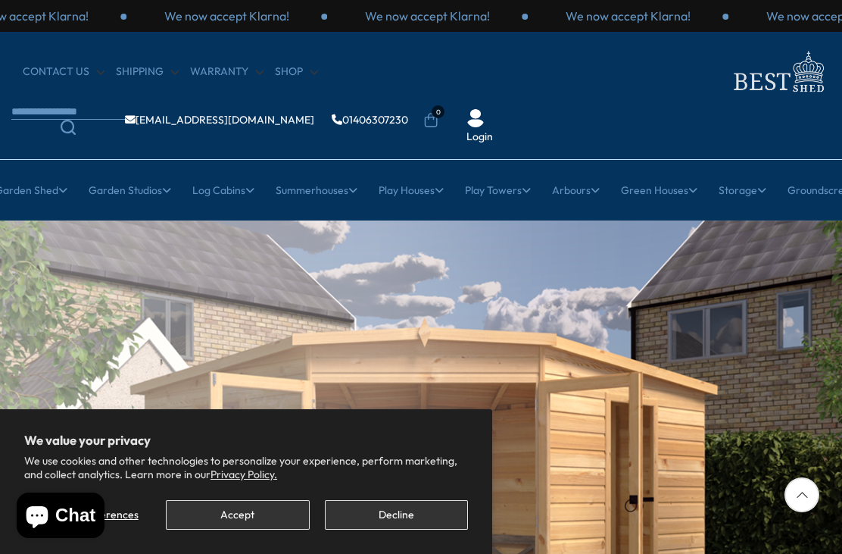
click at [234, 507] on button "Accept" at bounding box center [237, 515] width 143 height 30
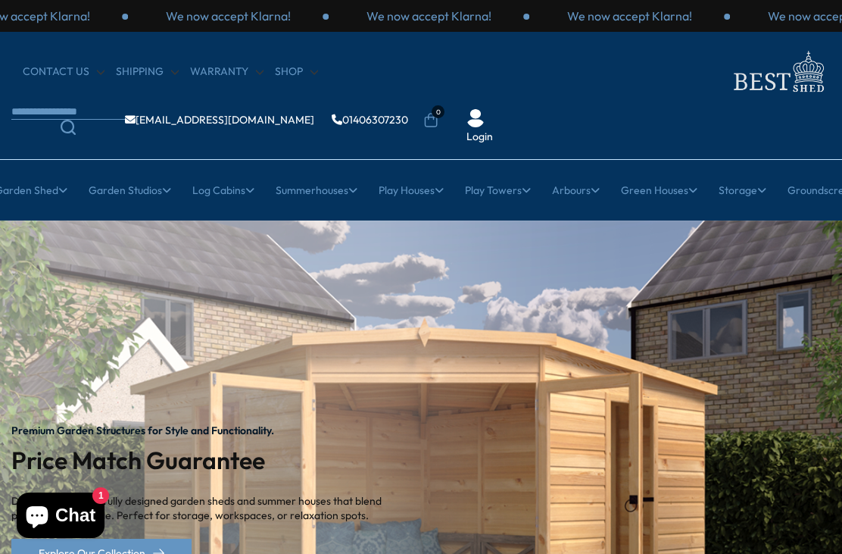
click at [42, 183] on link "Garden Shed" at bounding box center [31, 190] width 73 height 38
click at [45, 184] on link "Garden Shed" at bounding box center [31, 190] width 73 height 38
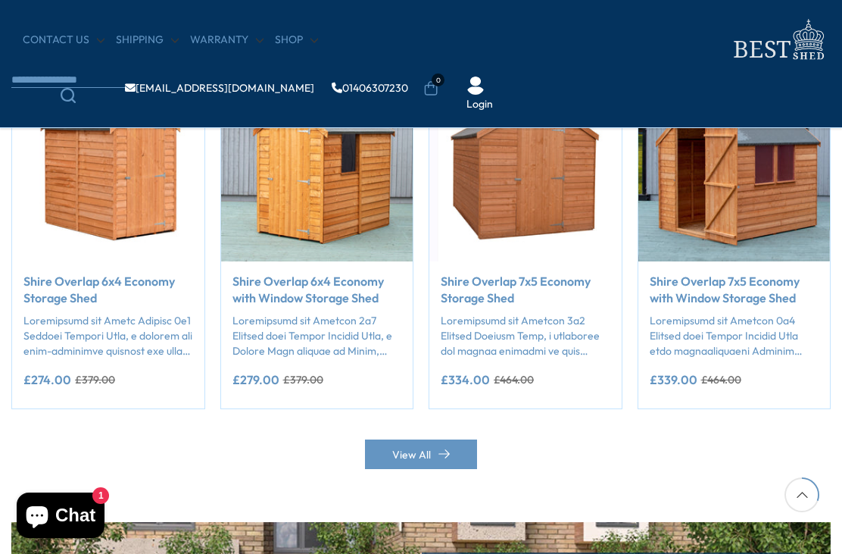
scroll to position [1299, 0]
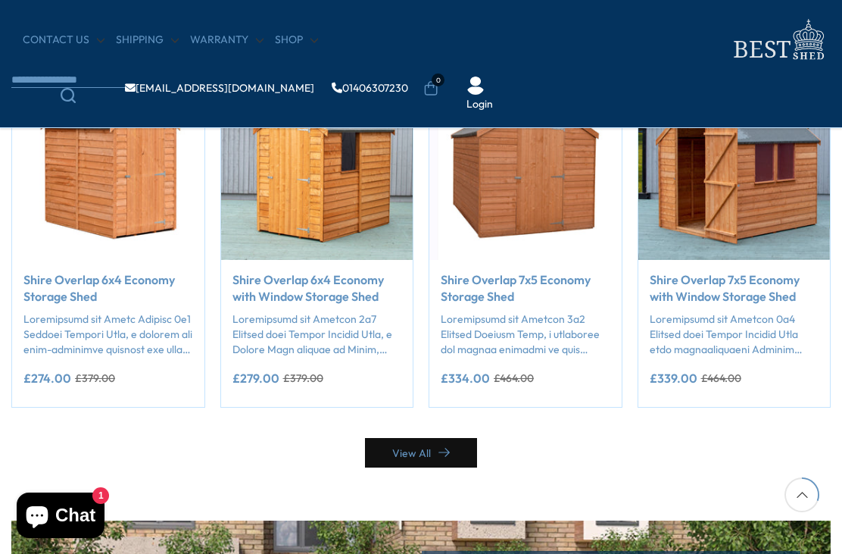
click at [424, 440] on link "View All" at bounding box center [421, 453] width 112 height 30
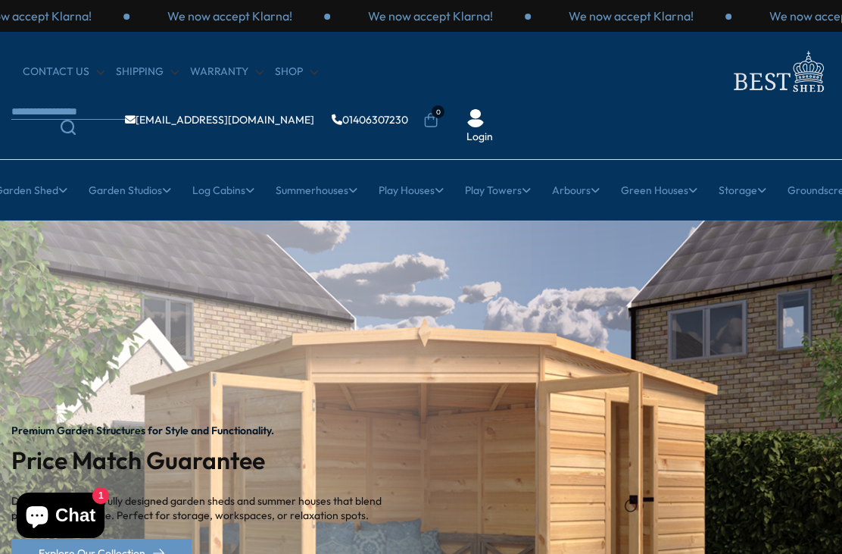
scroll to position [1348, 0]
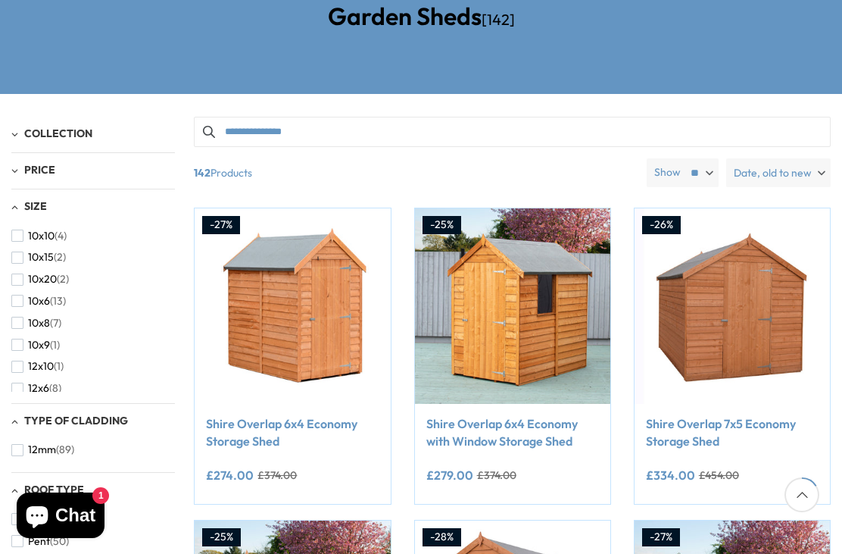
scroll to position [285, 0]
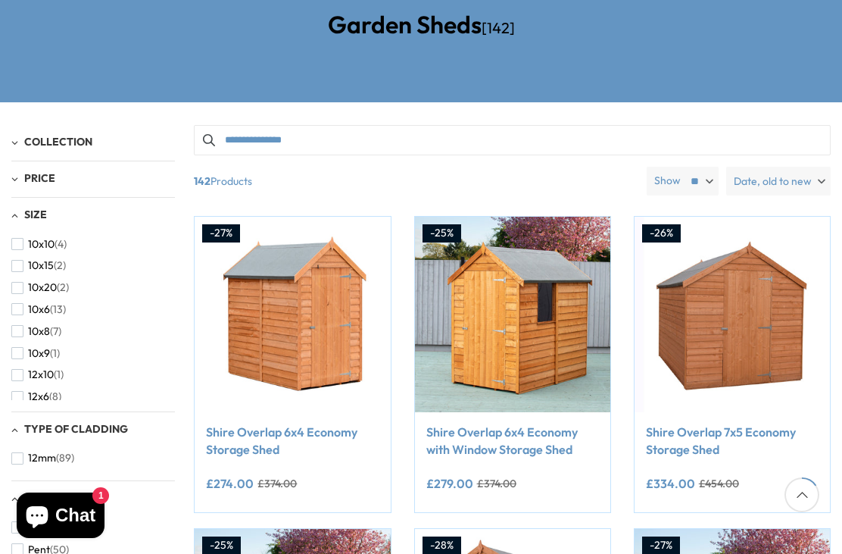
click at [11, 371] on span "button" at bounding box center [17, 375] width 12 height 12
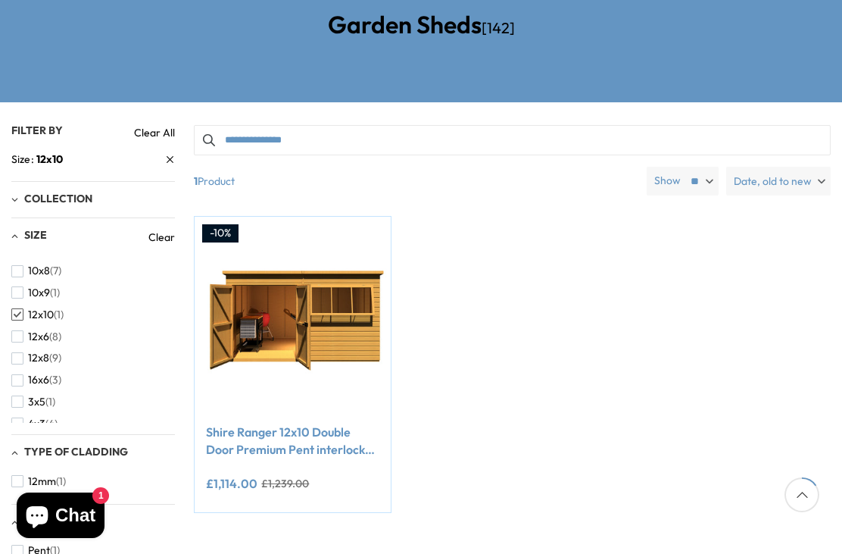
scroll to position [58, 0]
click at [16, 333] on span "button" at bounding box center [17, 339] width 12 height 12
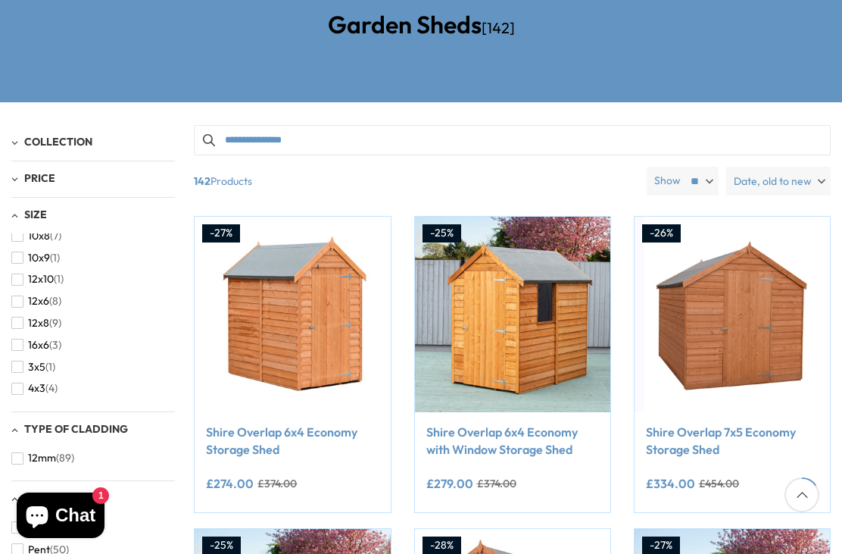
scroll to position [80, 0]
click at [16, 355] on span "button" at bounding box center [17, 361] width 12 height 12
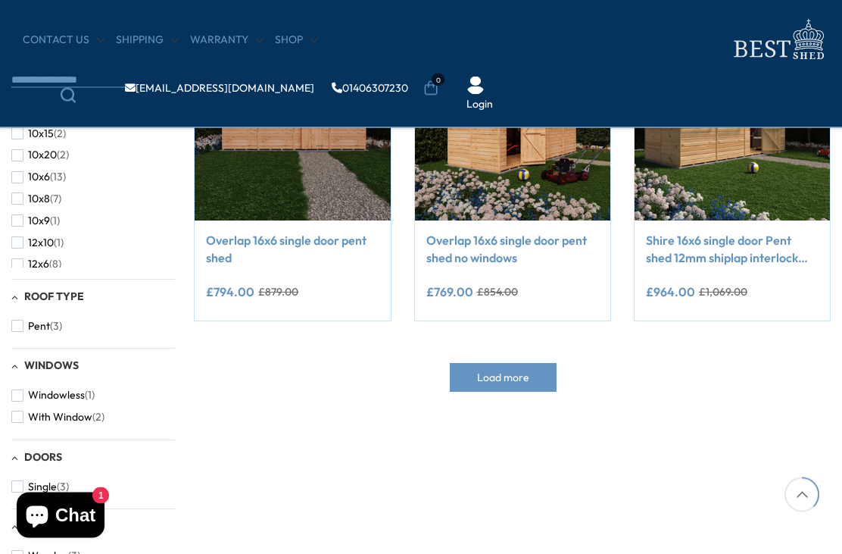
scroll to position [345, 0]
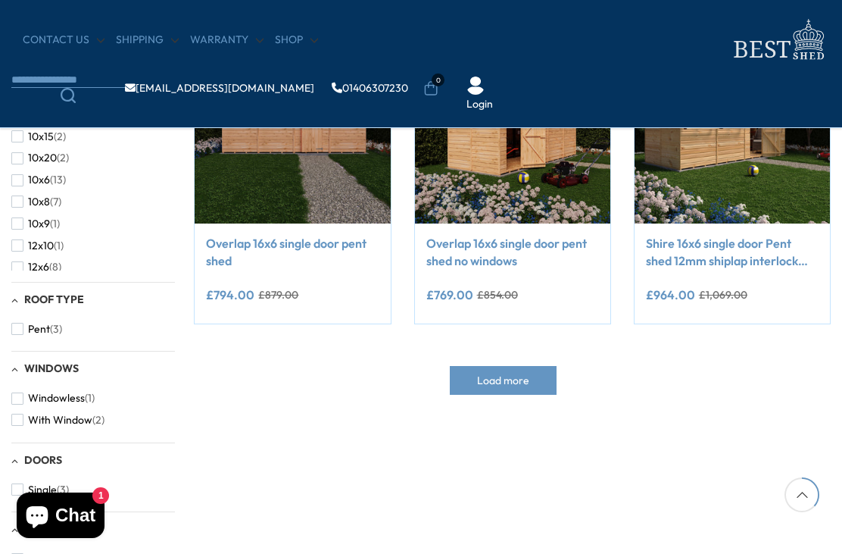
click at [509, 375] on span "Load more" at bounding box center [503, 380] width 52 height 11
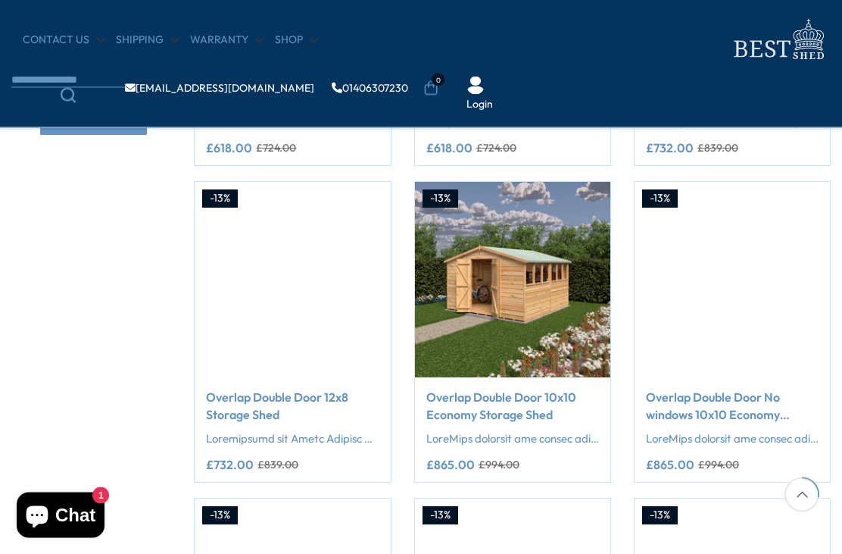
scroll to position [820, 0]
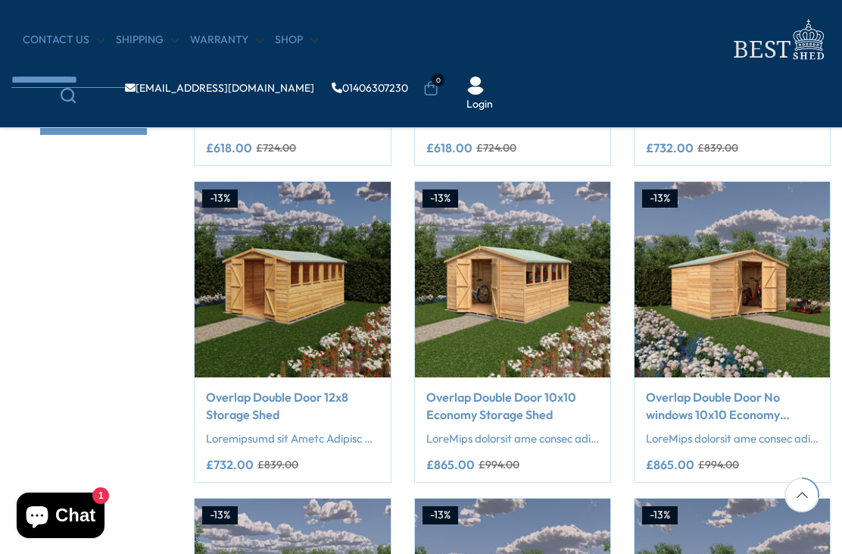
click at [298, 247] on img at bounding box center [292, 279] width 195 height 195
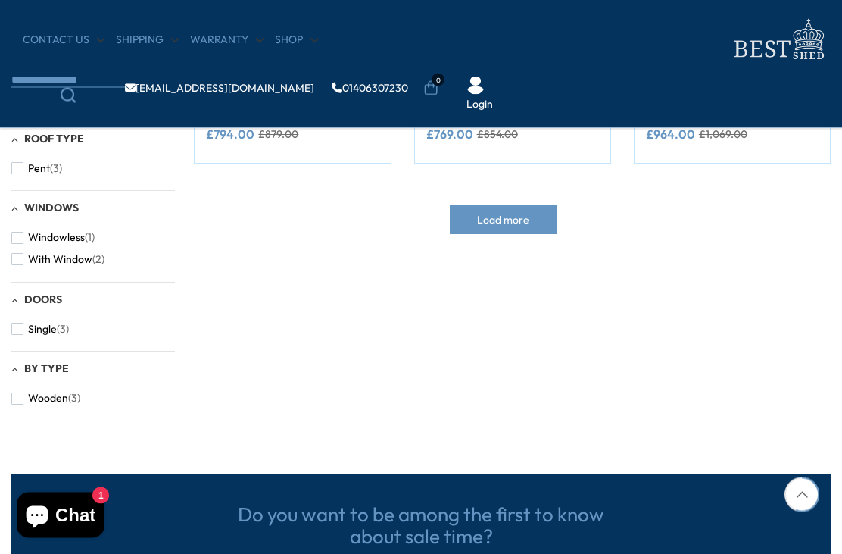
scroll to position [495, 0]
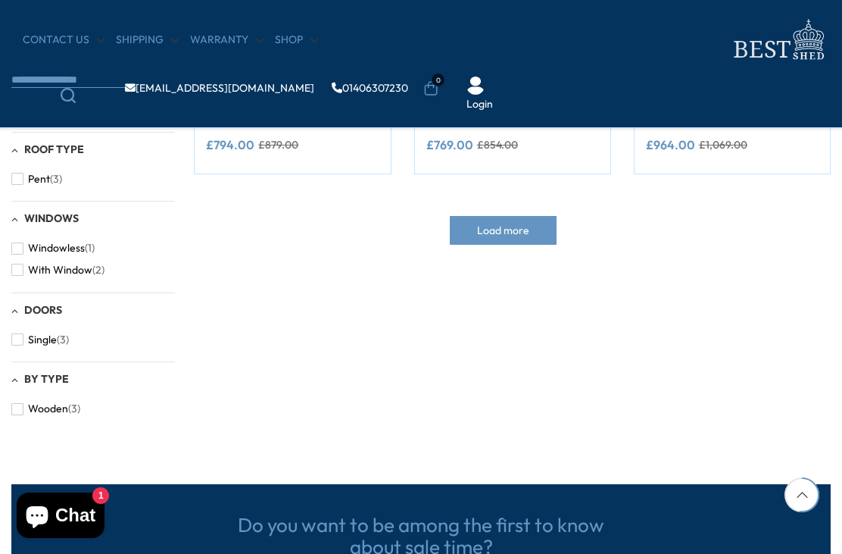
click at [503, 221] on button "Load more" at bounding box center [503, 230] width 107 height 29
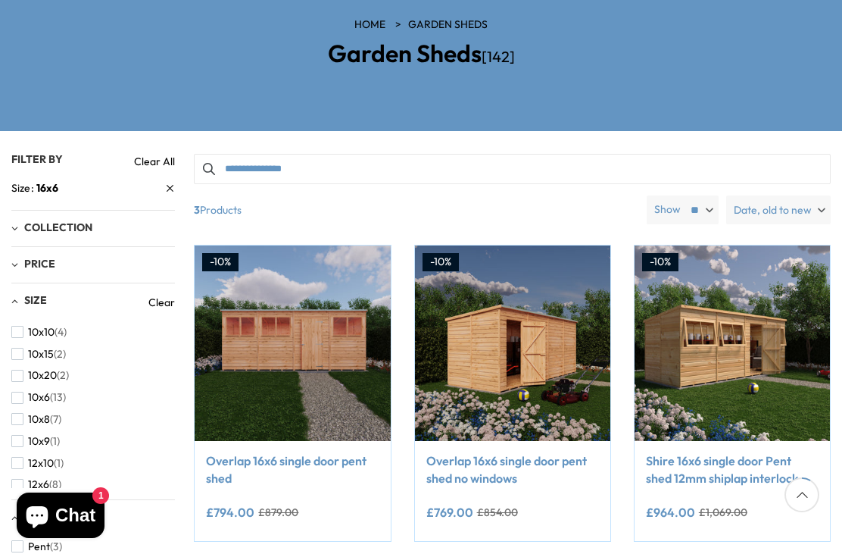
scroll to position [258, 0]
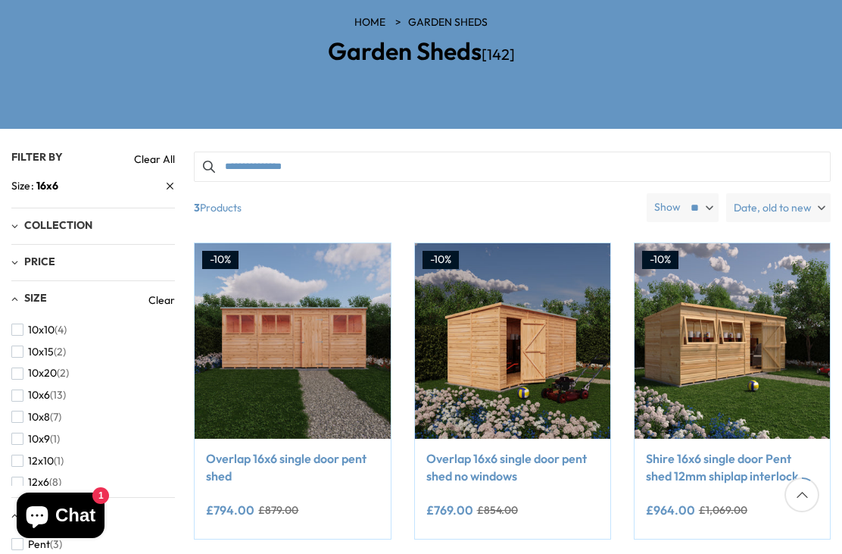
click at [161, 152] on link "Clear All" at bounding box center [154, 159] width 41 height 15
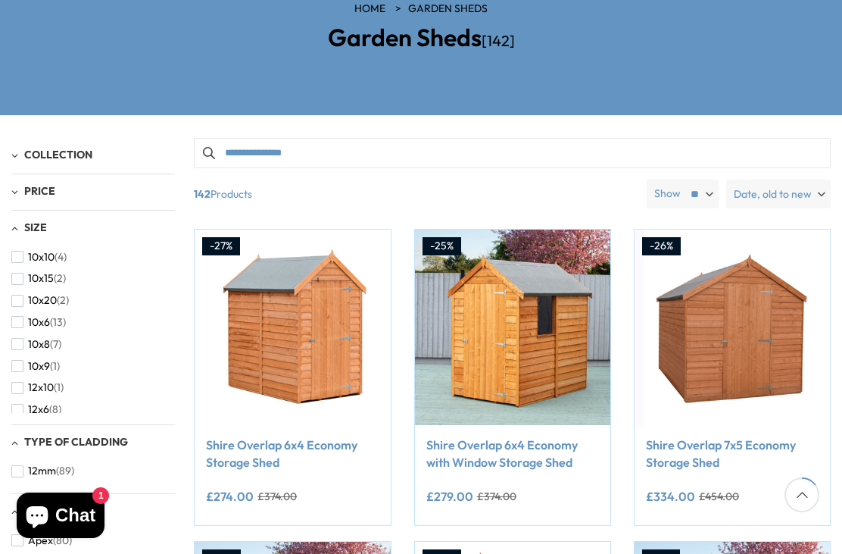
click at [20, 295] on span "button" at bounding box center [17, 301] width 12 height 12
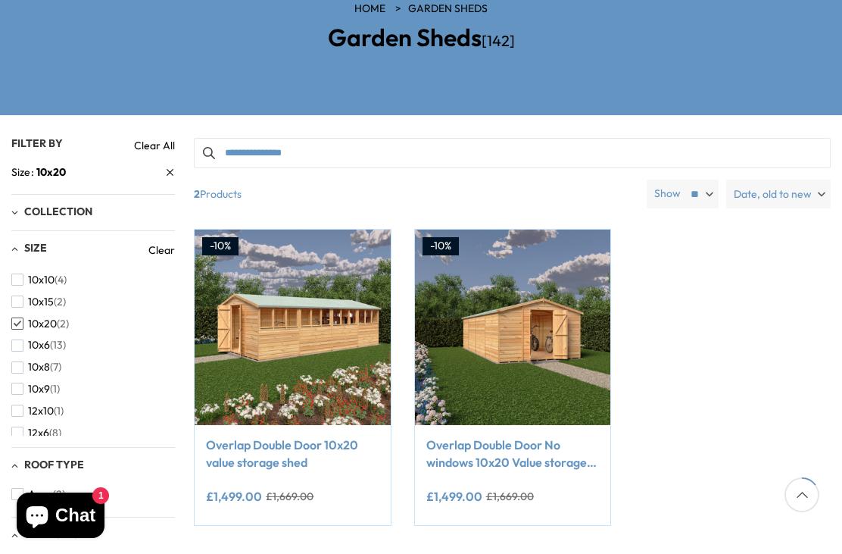
click at [18, 304] on span "button" at bounding box center [17, 301] width 12 height 12
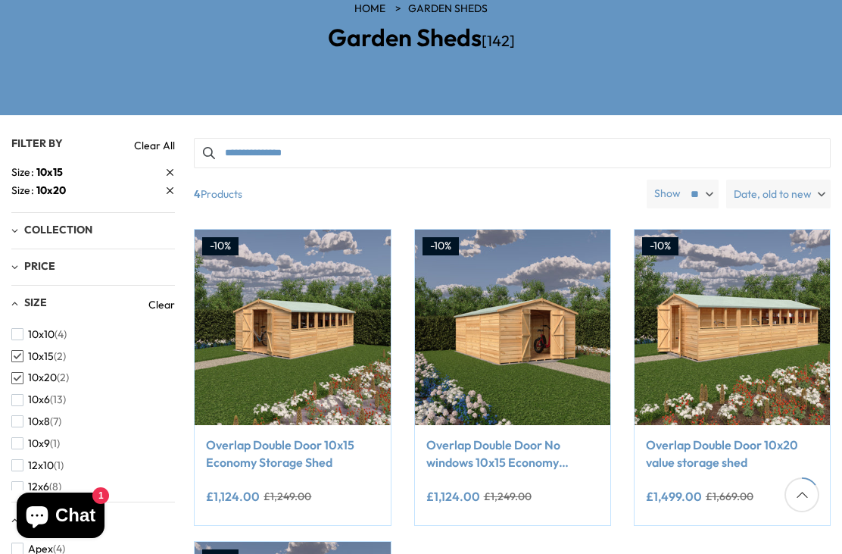
click at [20, 374] on span "button" at bounding box center [17, 378] width 12 height 12
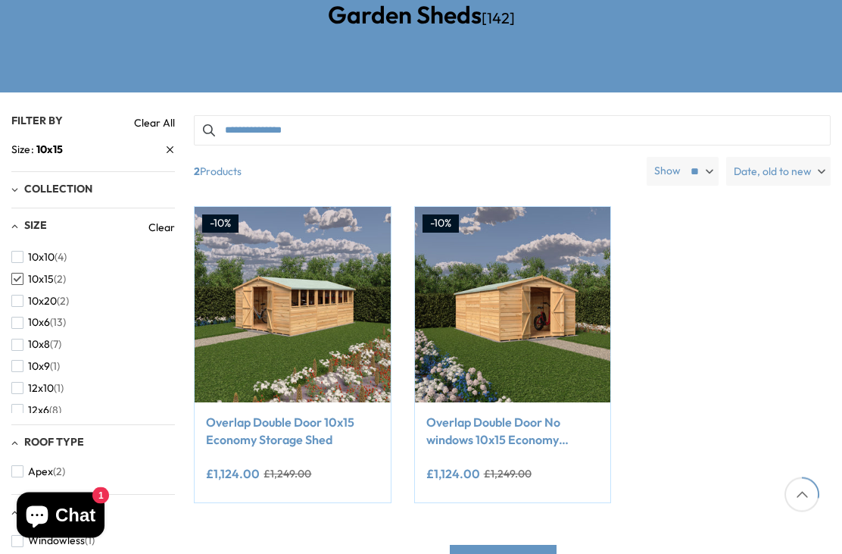
scroll to position [295, 0]
click at [22, 382] on span "button" at bounding box center [17, 388] width 12 height 12
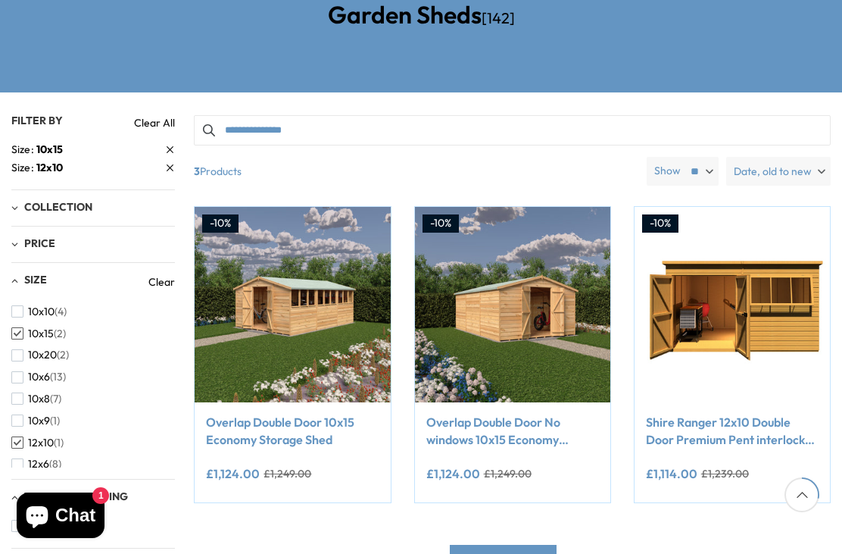
click at [22, 337] on button "10x15 (2)" at bounding box center [38, 334] width 55 height 22
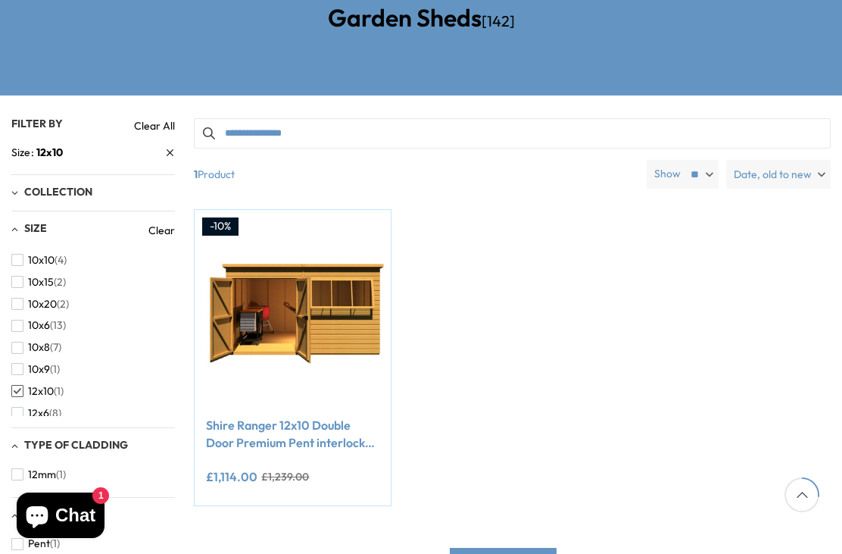
scroll to position [292, 0]
click at [19, 253] on span "button" at bounding box center [17, 259] width 12 height 12
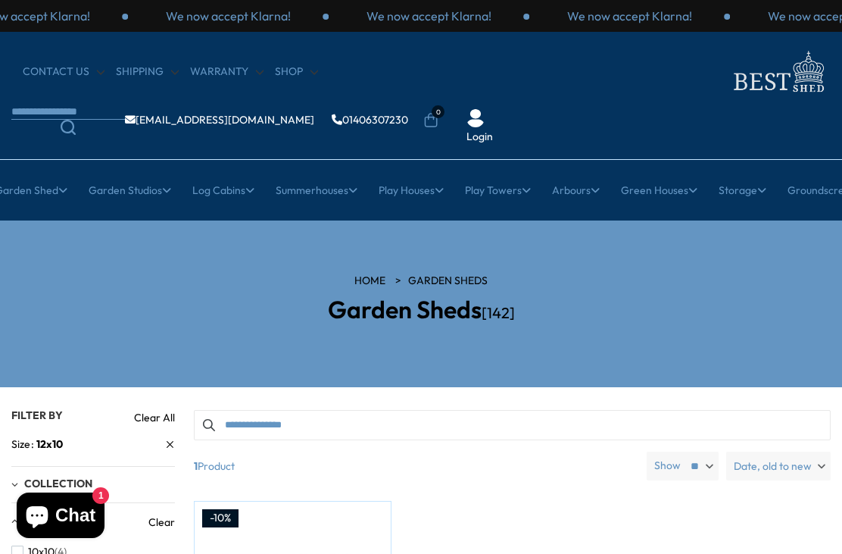
click at [742, 187] on link "Storage" at bounding box center [743, 190] width 48 height 38
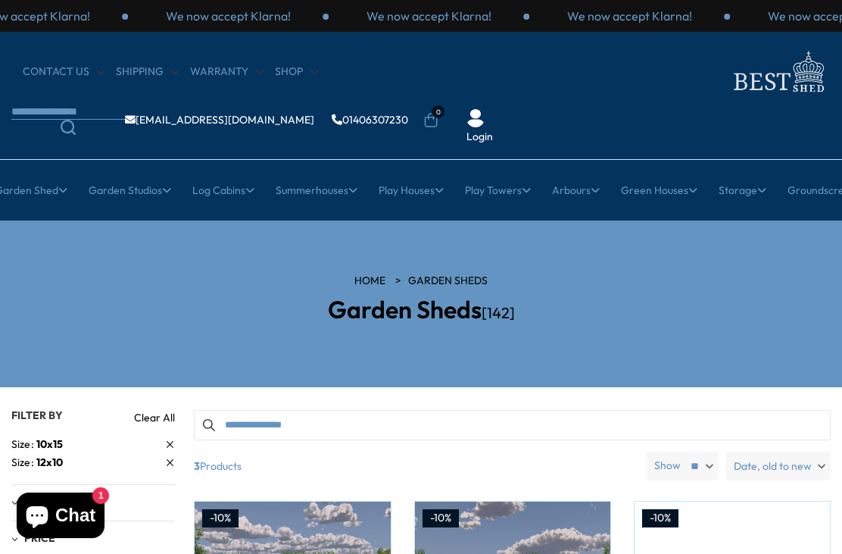
scroll to position [343, 0]
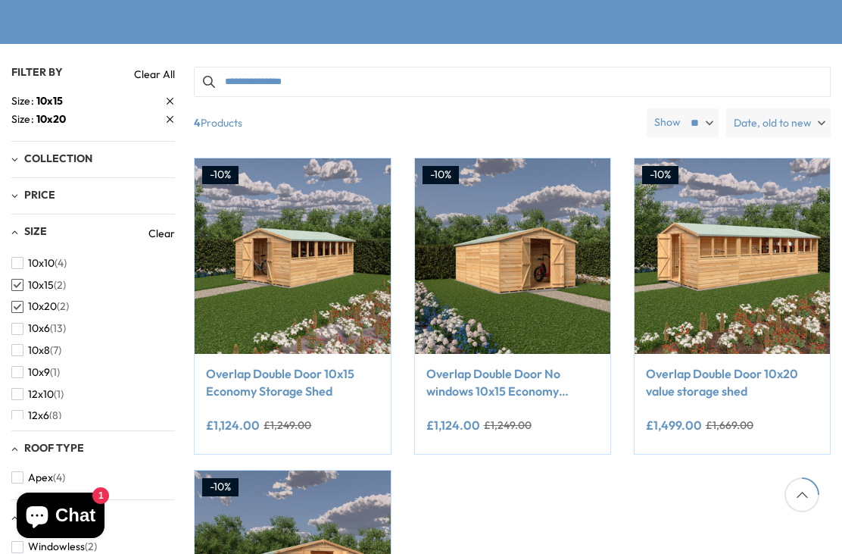
scroll to position [272, 0]
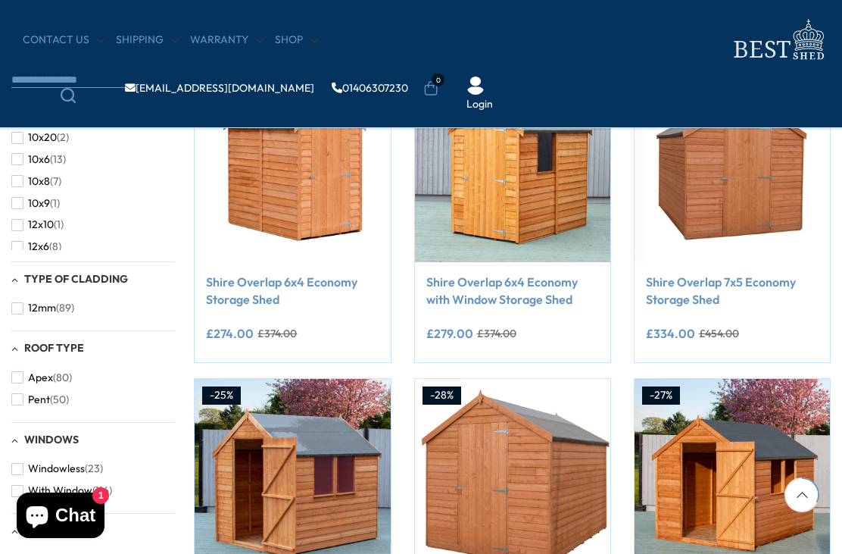
scroll to position [285, 0]
